Goal: Navigation & Orientation: Find specific page/section

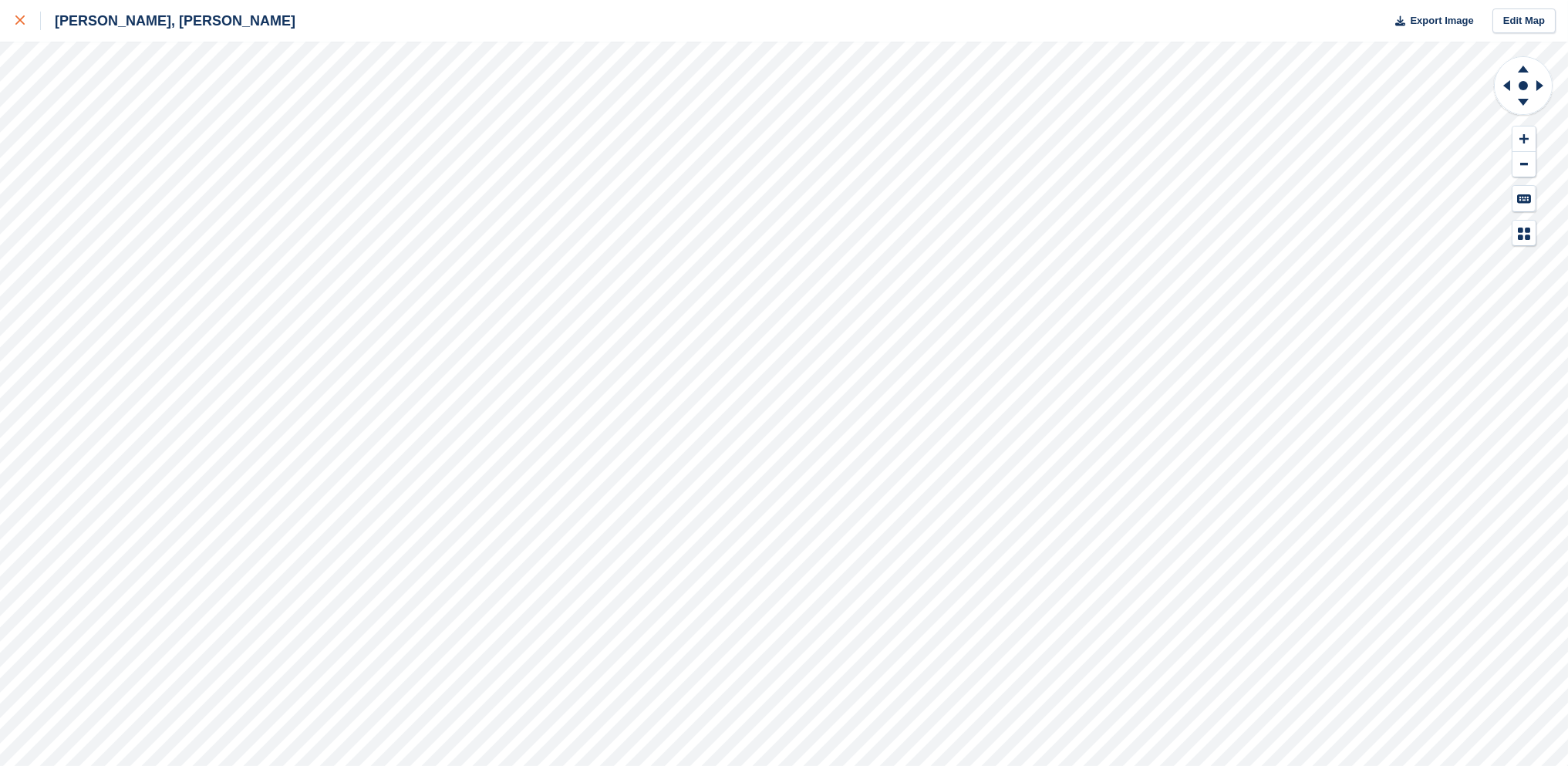
click at [17, 20] on icon at bounding box center [20, 20] width 10 height 10
